Goal: Communication & Community: Answer question/provide support

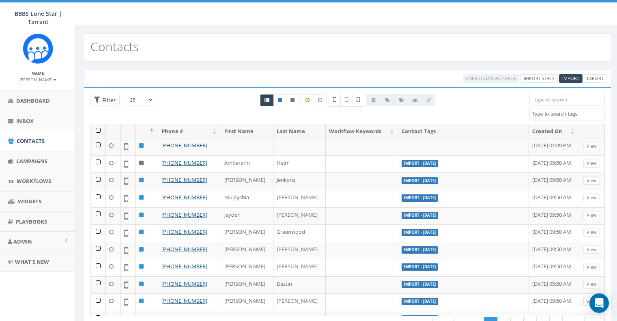
select select
click at [27, 159] on span "Campaigns" at bounding box center [31, 160] width 31 height 7
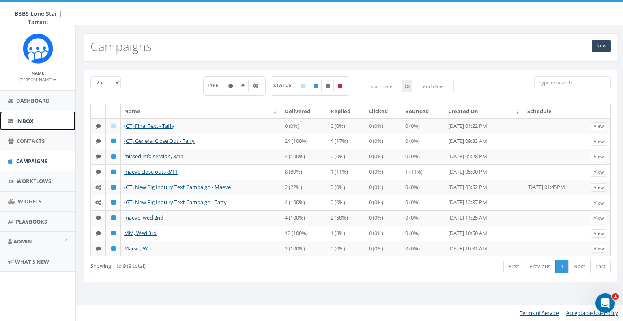
click at [26, 118] on span "Inbox" at bounding box center [24, 120] width 17 height 7
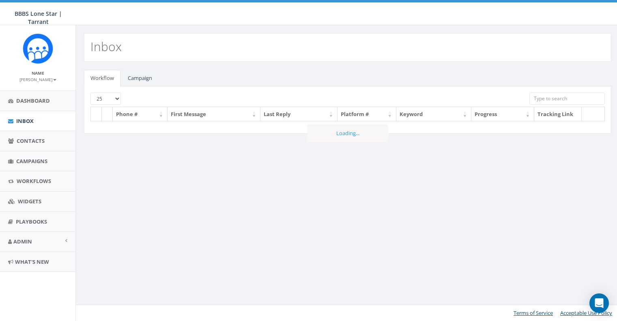
select select
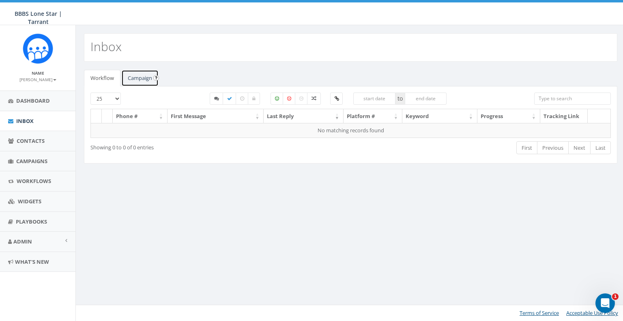
click at [143, 74] on link "Campaign" at bounding box center [139, 78] width 37 height 17
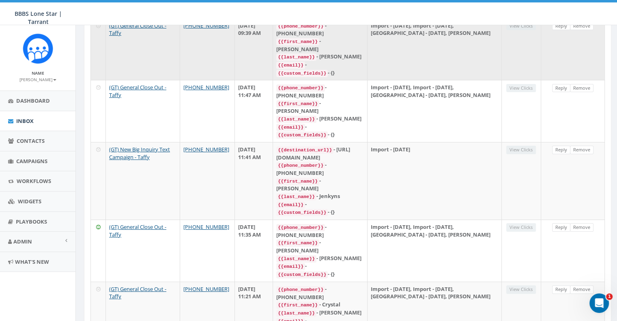
scroll to position [135, 0]
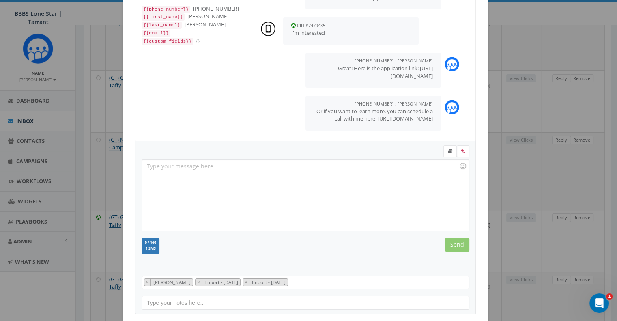
scroll to position [0, 0]
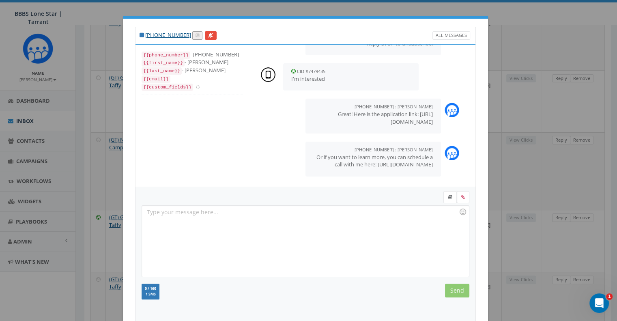
click at [58, 126] on div "+1 972-998-9943 All Messages {{phone_number}} - +19729989943 {{first_name}} - T…" at bounding box center [308, 160] width 617 height 321
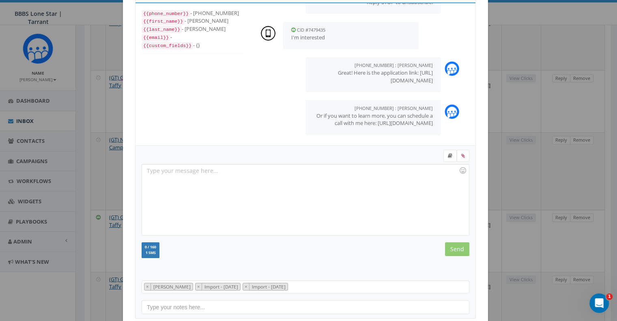
scroll to position [84, 0]
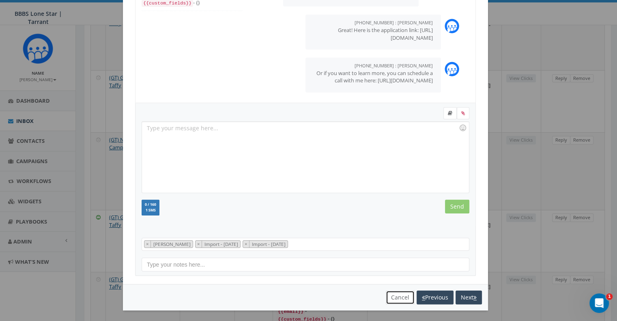
click at [402, 295] on button "Cancel" at bounding box center [400, 297] width 29 height 14
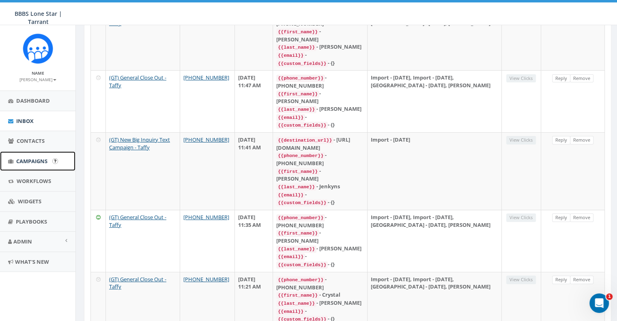
click at [39, 157] on span "Campaigns" at bounding box center [31, 160] width 31 height 7
